Goal: Information Seeking & Learning: Learn about a topic

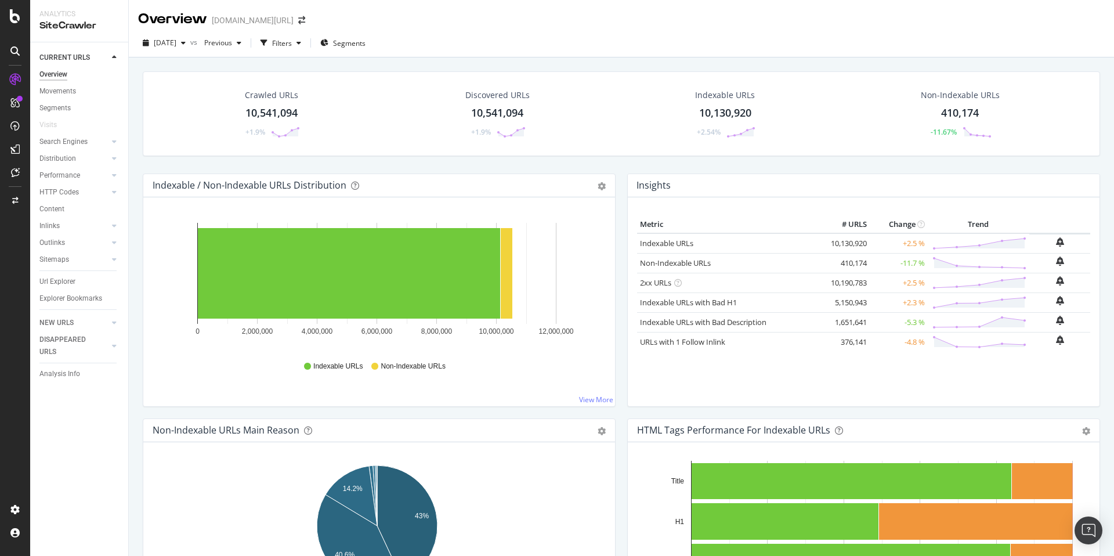
click at [79, 171] on div "RealKeywords" at bounding box center [69, 170] width 52 height 12
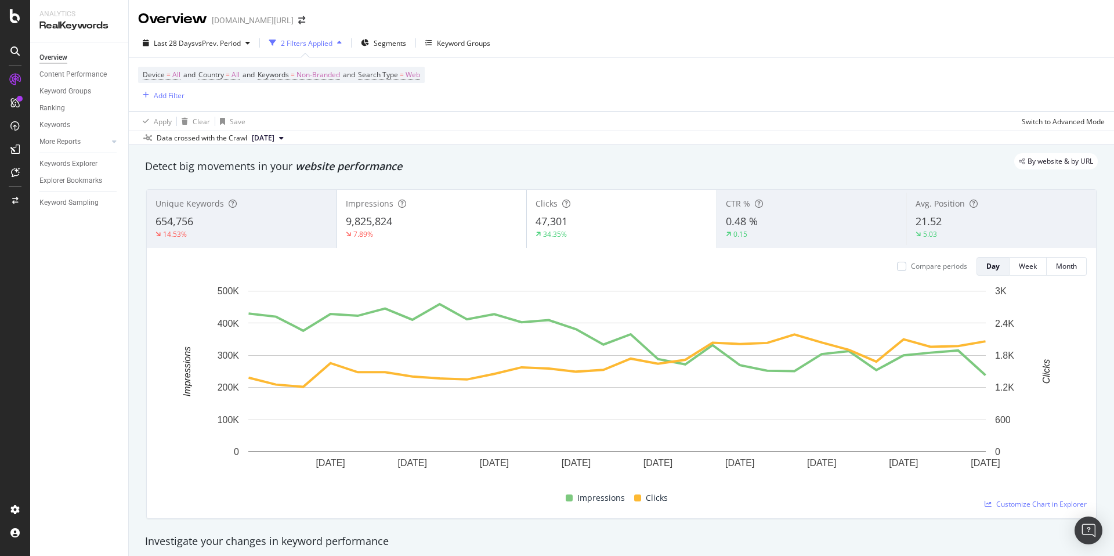
click at [374, 20] on div "Overview [DOMAIN_NAME][URL]" at bounding box center [621, 14] width 985 height 29
click at [374, 21] on div "Overview [DOMAIN_NAME][URL]" at bounding box center [621, 14] width 985 height 29
click at [366, 20] on div "Overview [DOMAIN_NAME][URL]" at bounding box center [621, 14] width 985 height 29
